Goal: Transaction & Acquisition: Purchase product/service

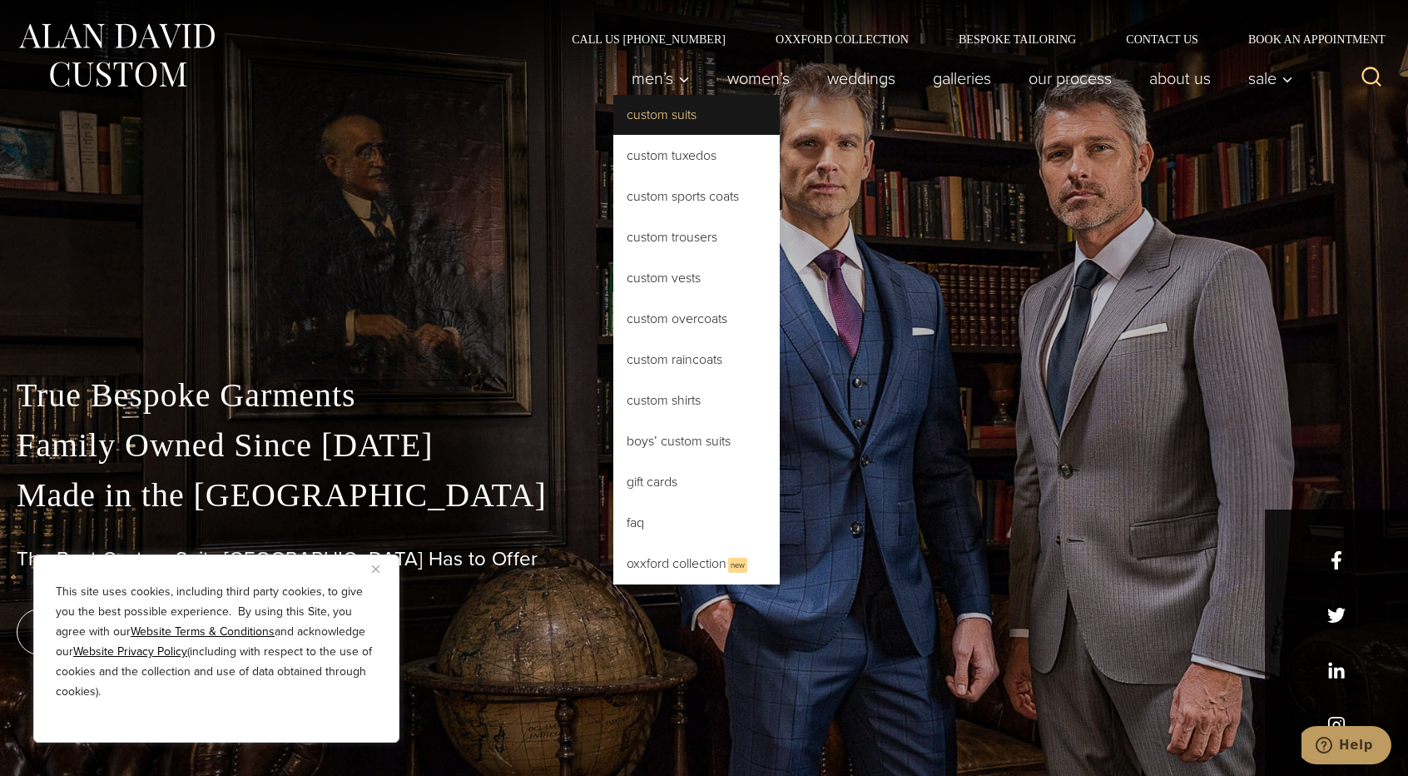
click at [667, 116] on link "Custom Suits" at bounding box center [696, 115] width 166 height 40
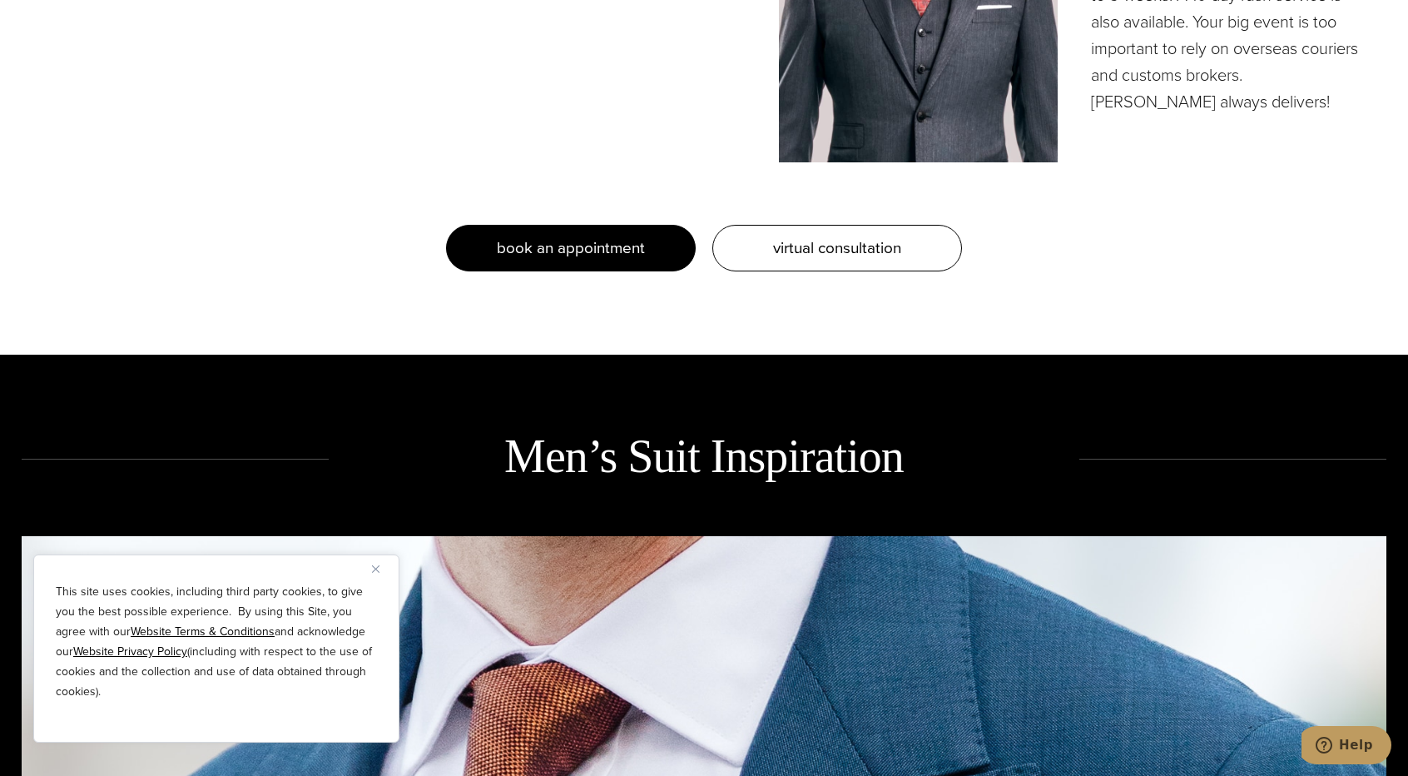
scroll to position [1985, 0]
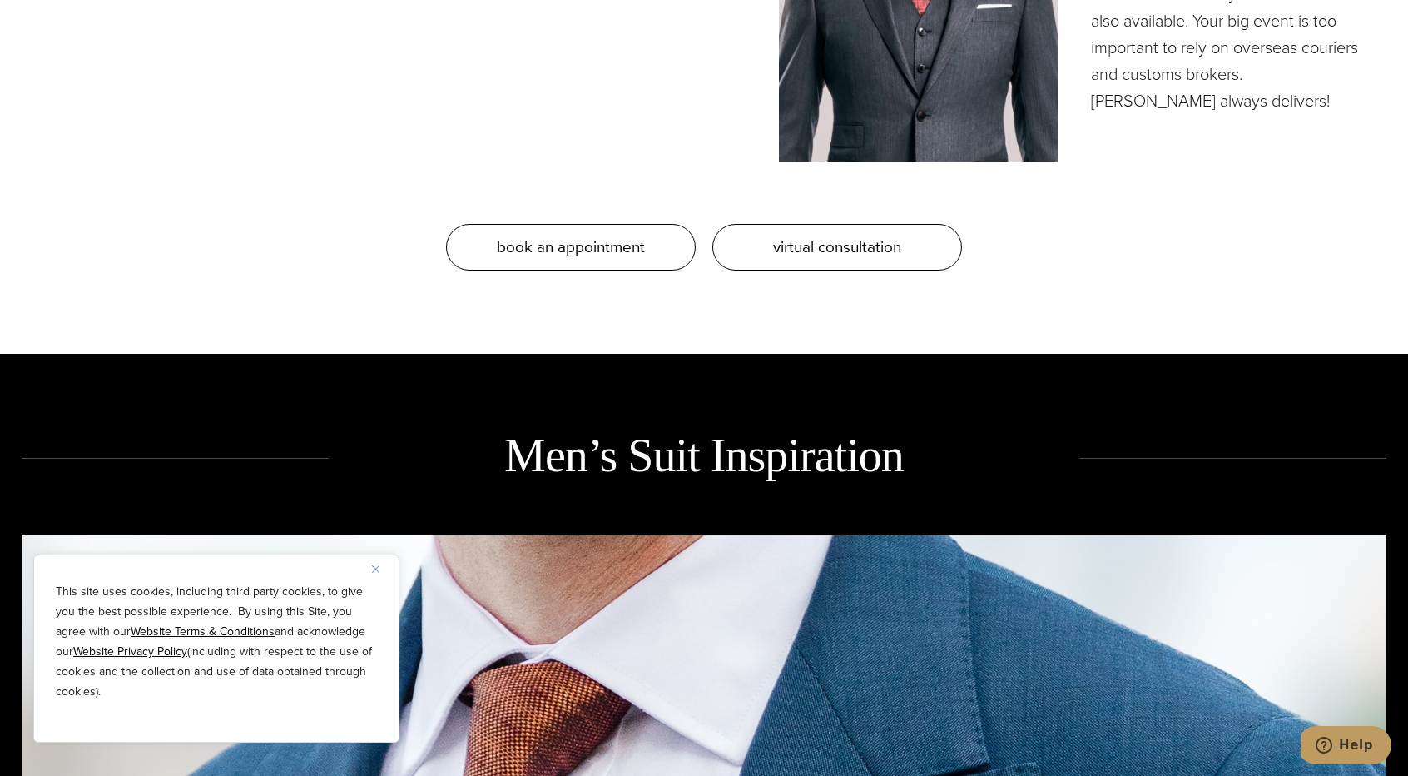
click at [374, 570] on img "Close" at bounding box center [375, 568] width 7 height 7
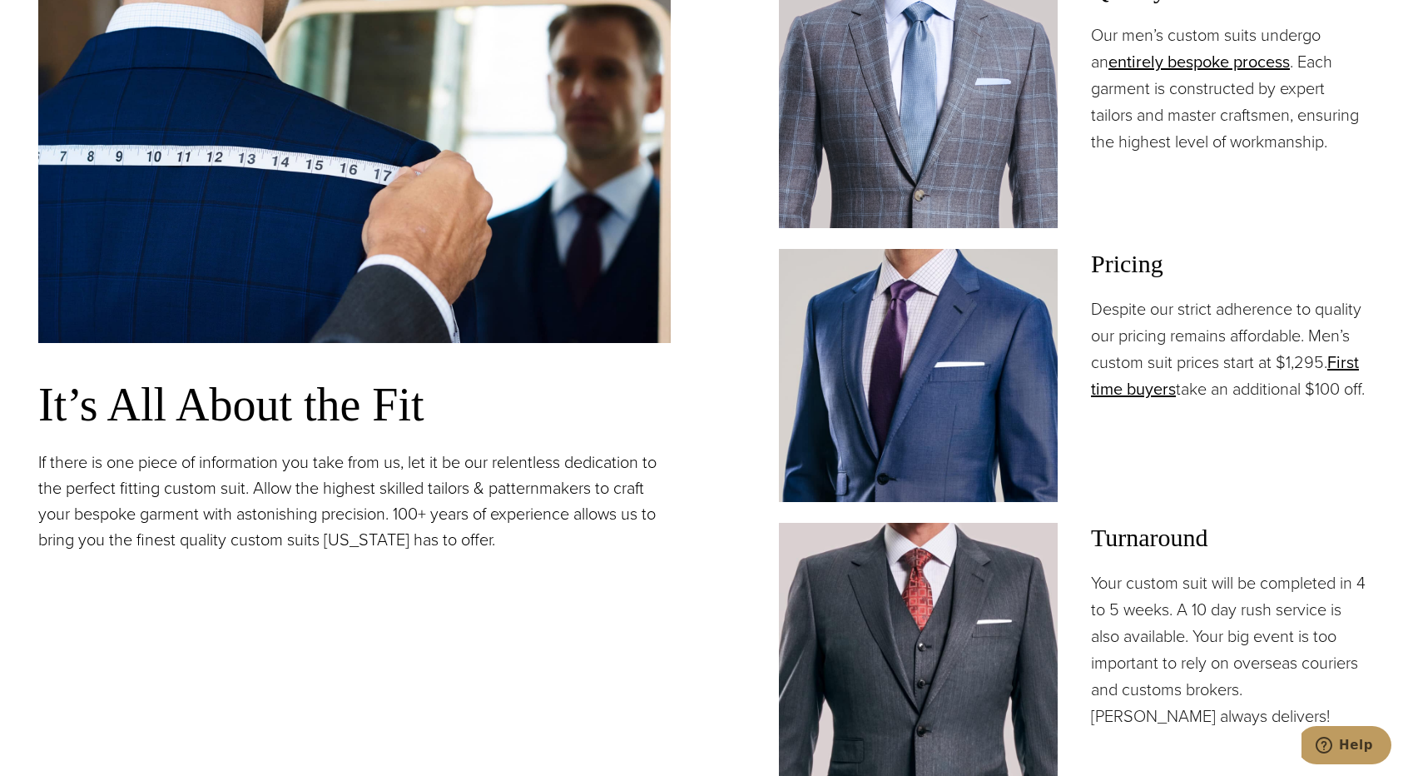
scroll to position [747, 0]
